Goal: Task Accomplishment & Management: Use online tool/utility

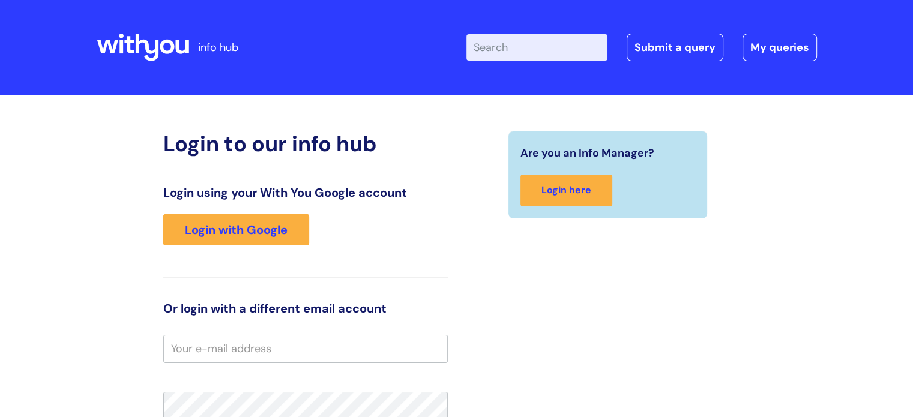
click at [266, 349] on input "email" at bounding box center [305, 349] width 284 height 28
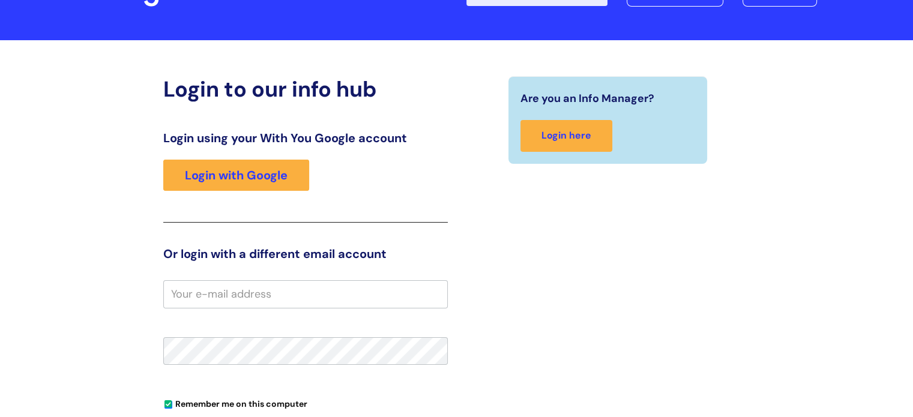
scroll to position [65, 0]
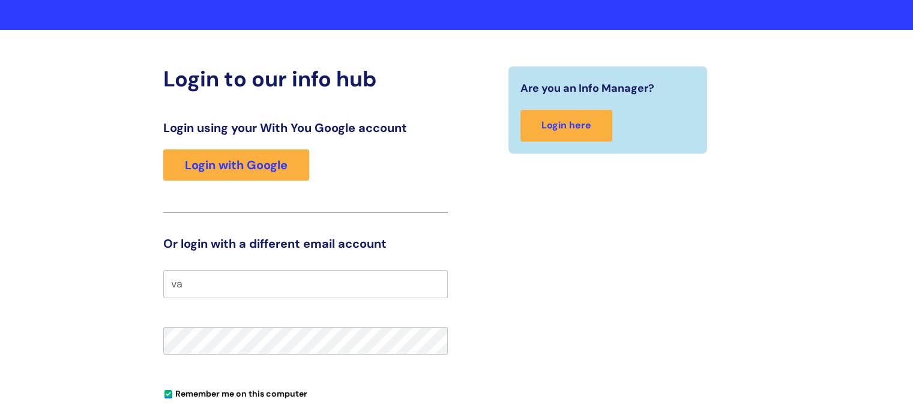
type input "v"
type input "[EMAIL_ADDRESS][DOMAIN_NAME]"
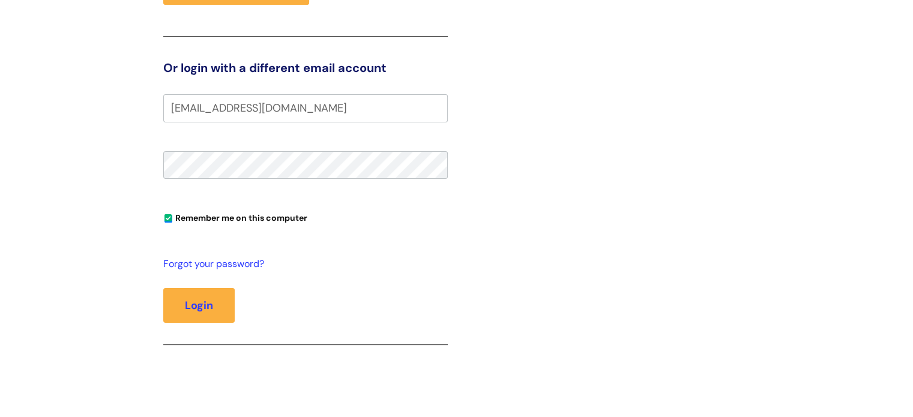
scroll to position [283, 0]
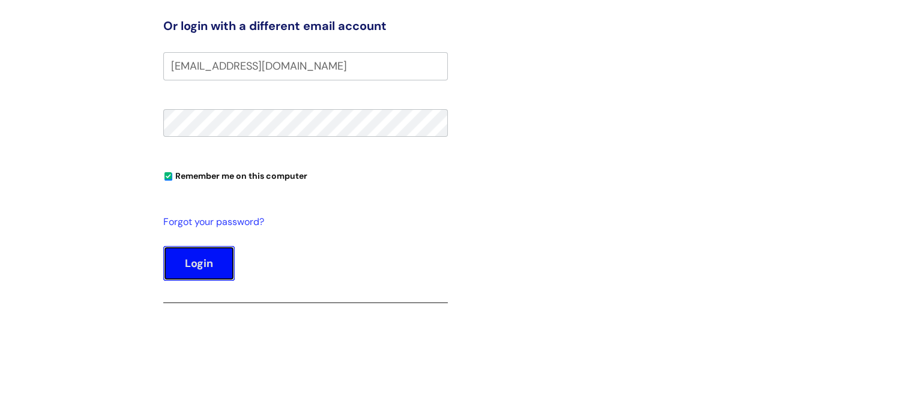
click at [194, 254] on button "Login" at bounding box center [198, 263] width 71 height 35
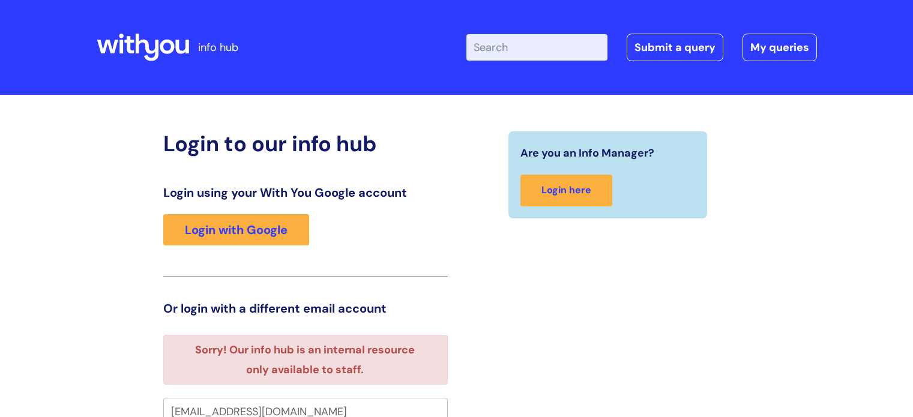
scroll to position [7, 0]
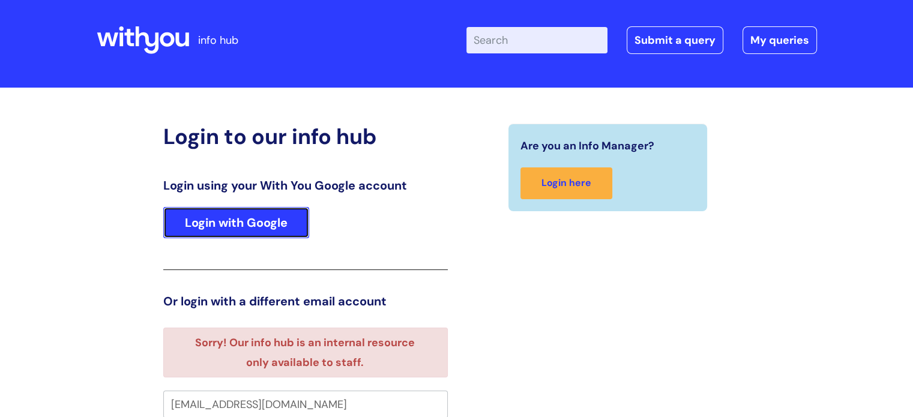
click at [265, 227] on link "Login with Google" at bounding box center [236, 222] width 146 height 31
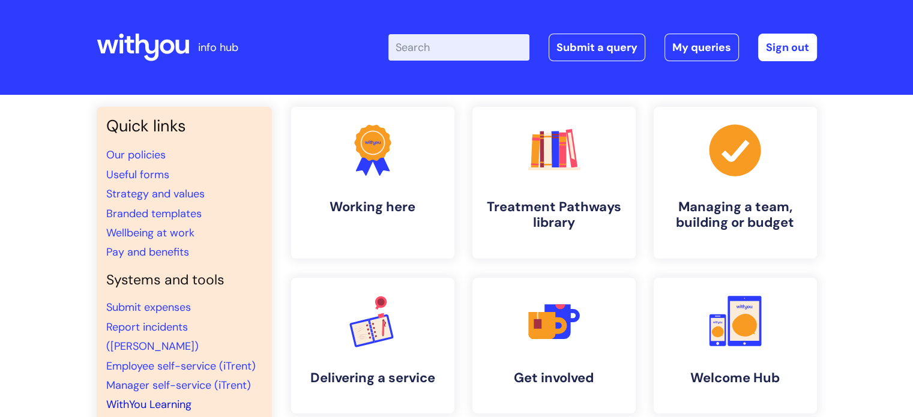
click at [167, 397] on link "WithYou Learning" at bounding box center [148, 404] width 85 height 14
